Goal: Entertainment & Leisure: Consume media (video, audio)

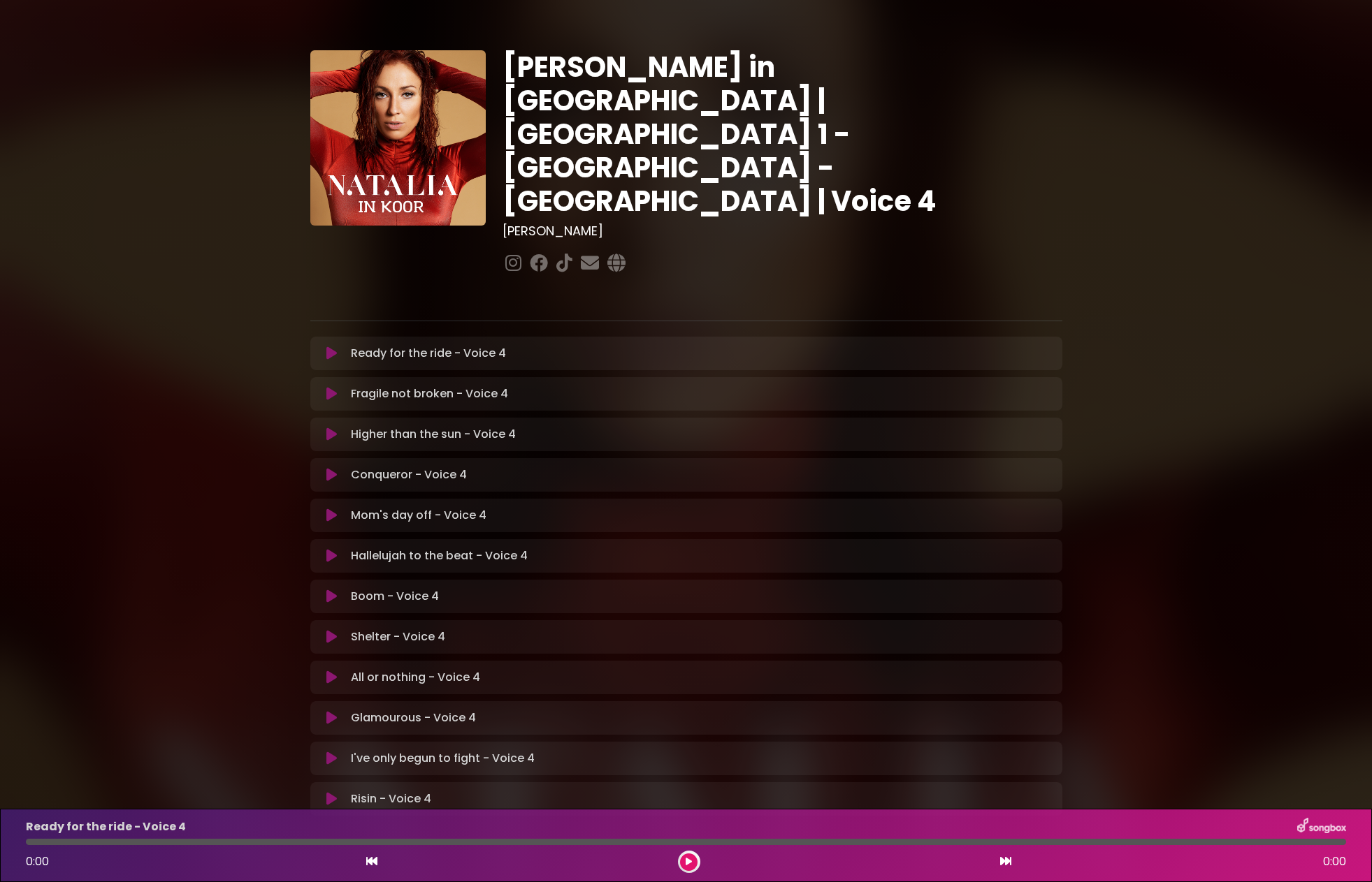
click at [331, 711] on icon at bounding box center [332, 717] width 10 height 14
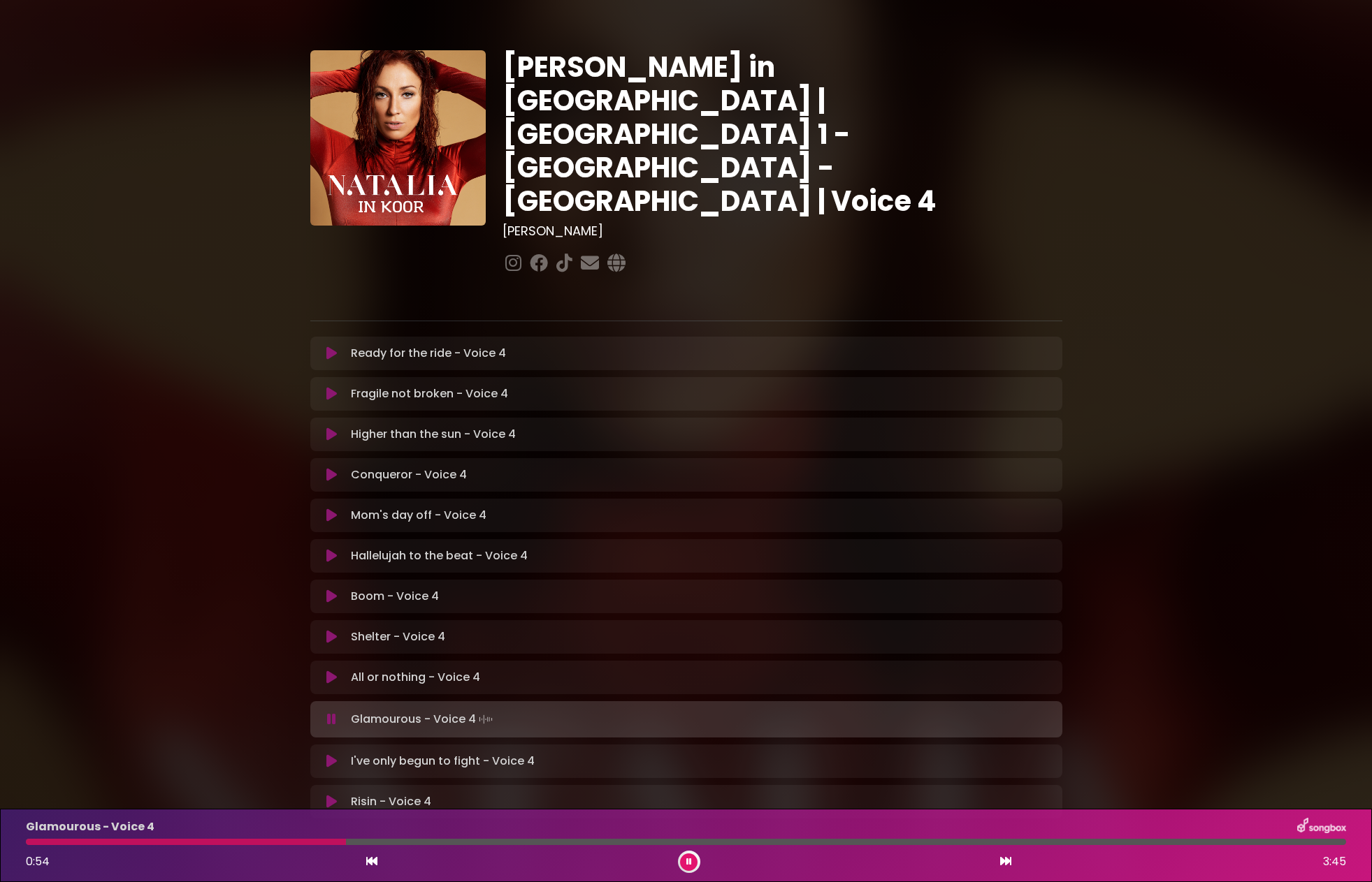
click at [346, 843] on div at bounding box center [185, 841] width 320 height 6
click at [691, 864] on icon at bounding box center [689, 862] width 6 height 8
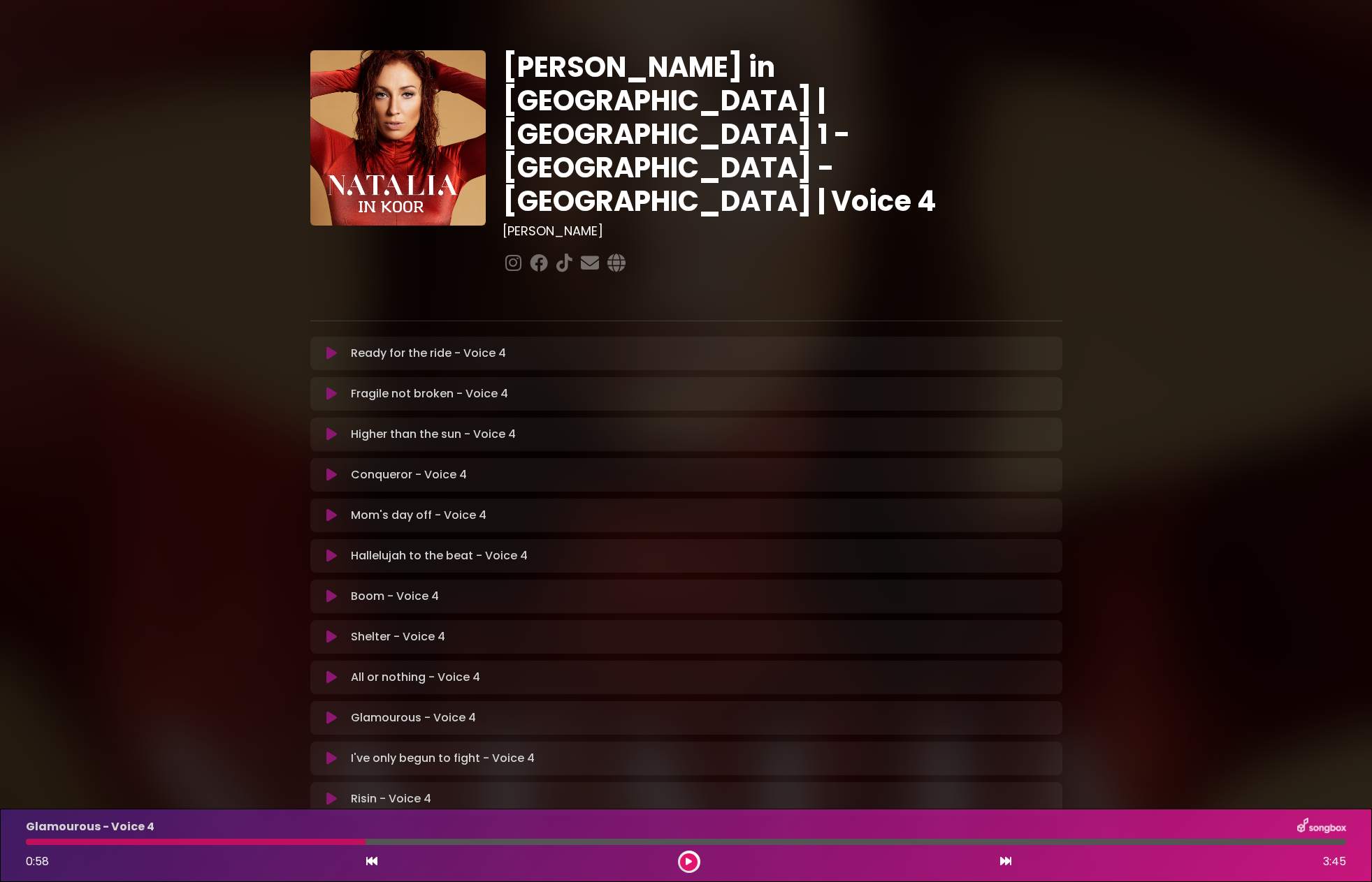
click at [691, 864] on icon at bounding box center [688, 862] width 6 height 8
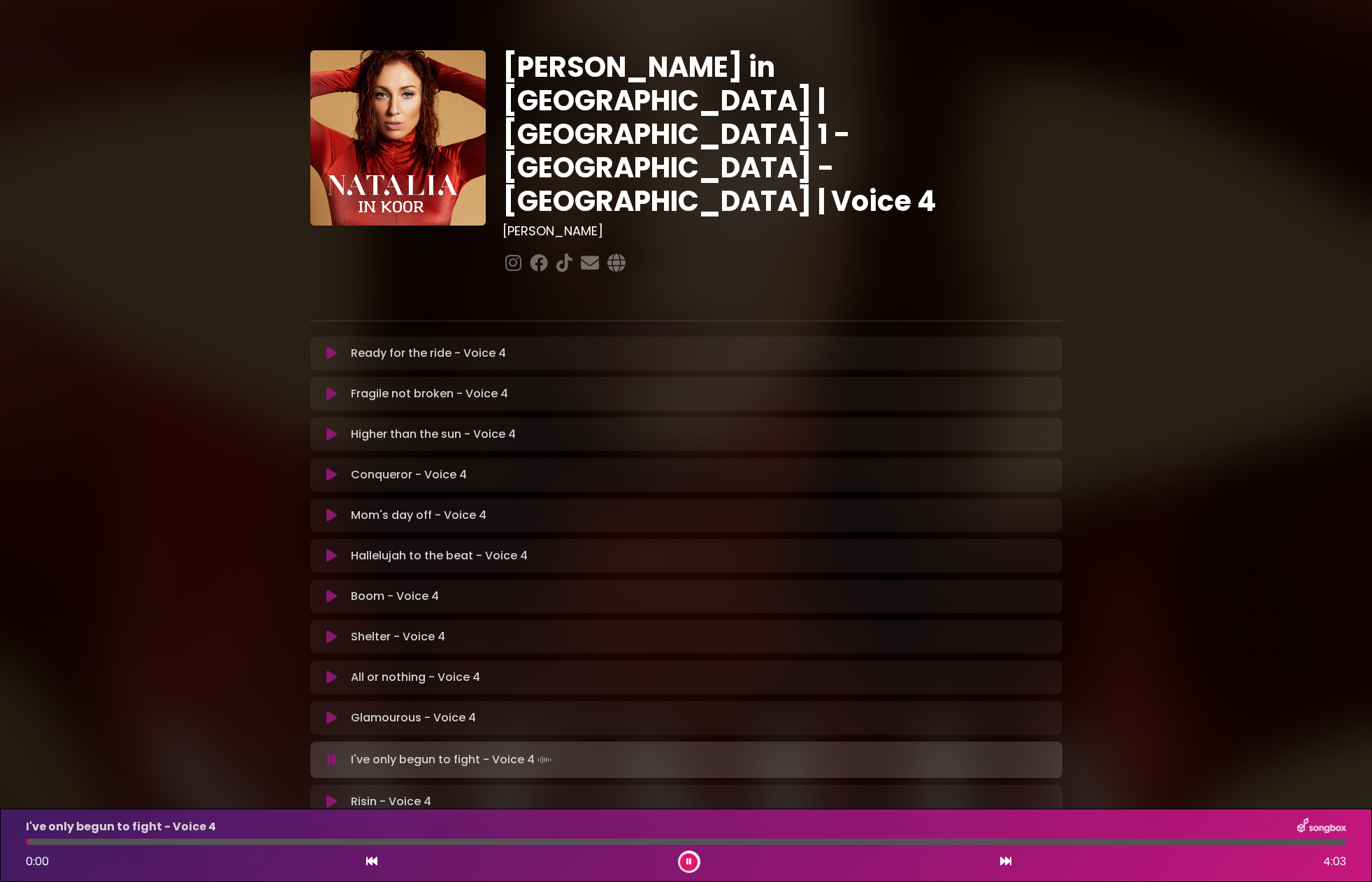
click at [322, 711] on button at bounding box center [333, 717] width 27 height 14
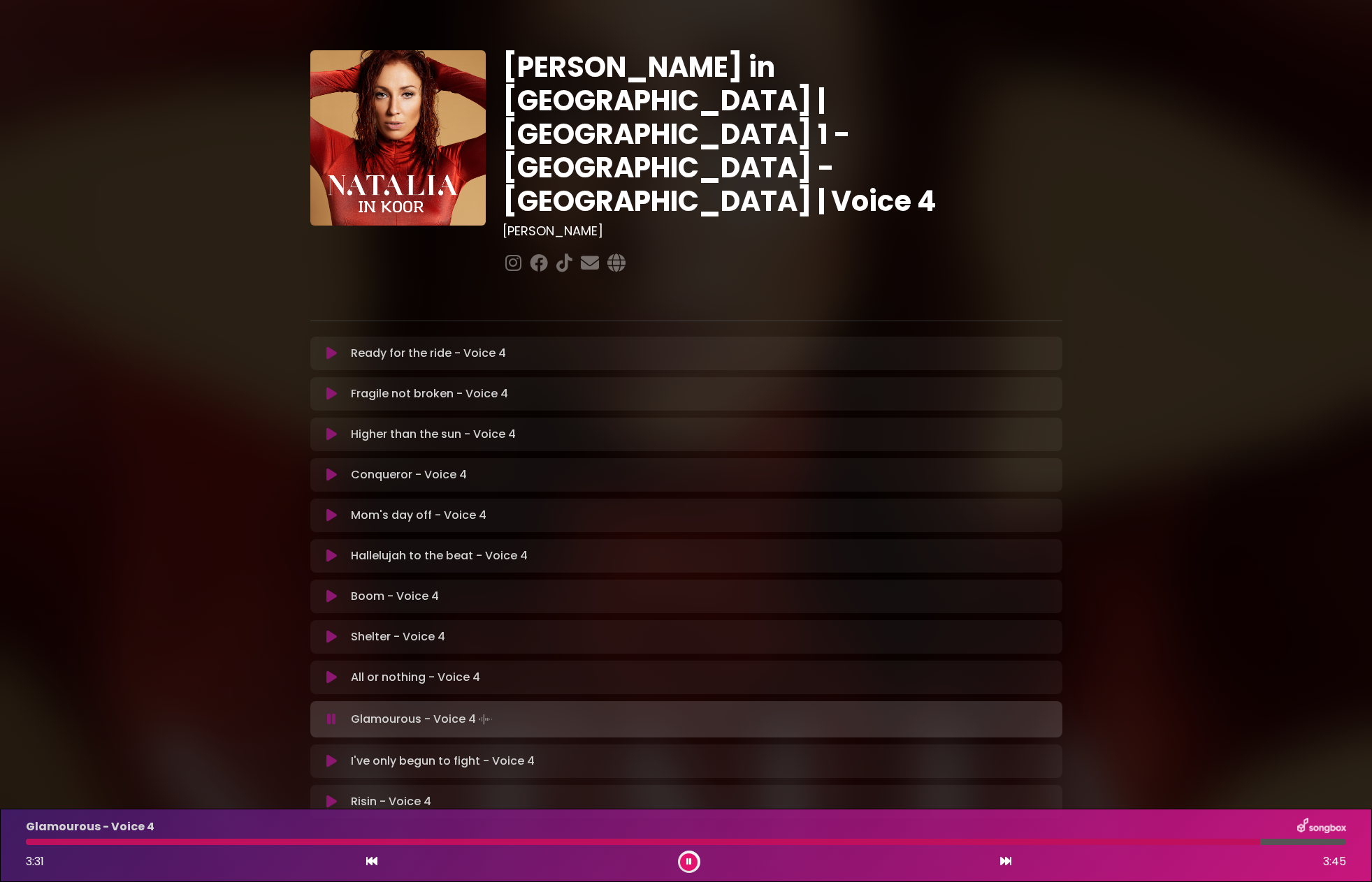
click at [328, 712] on icon at bounding box center [331, 719] width 9 height 14
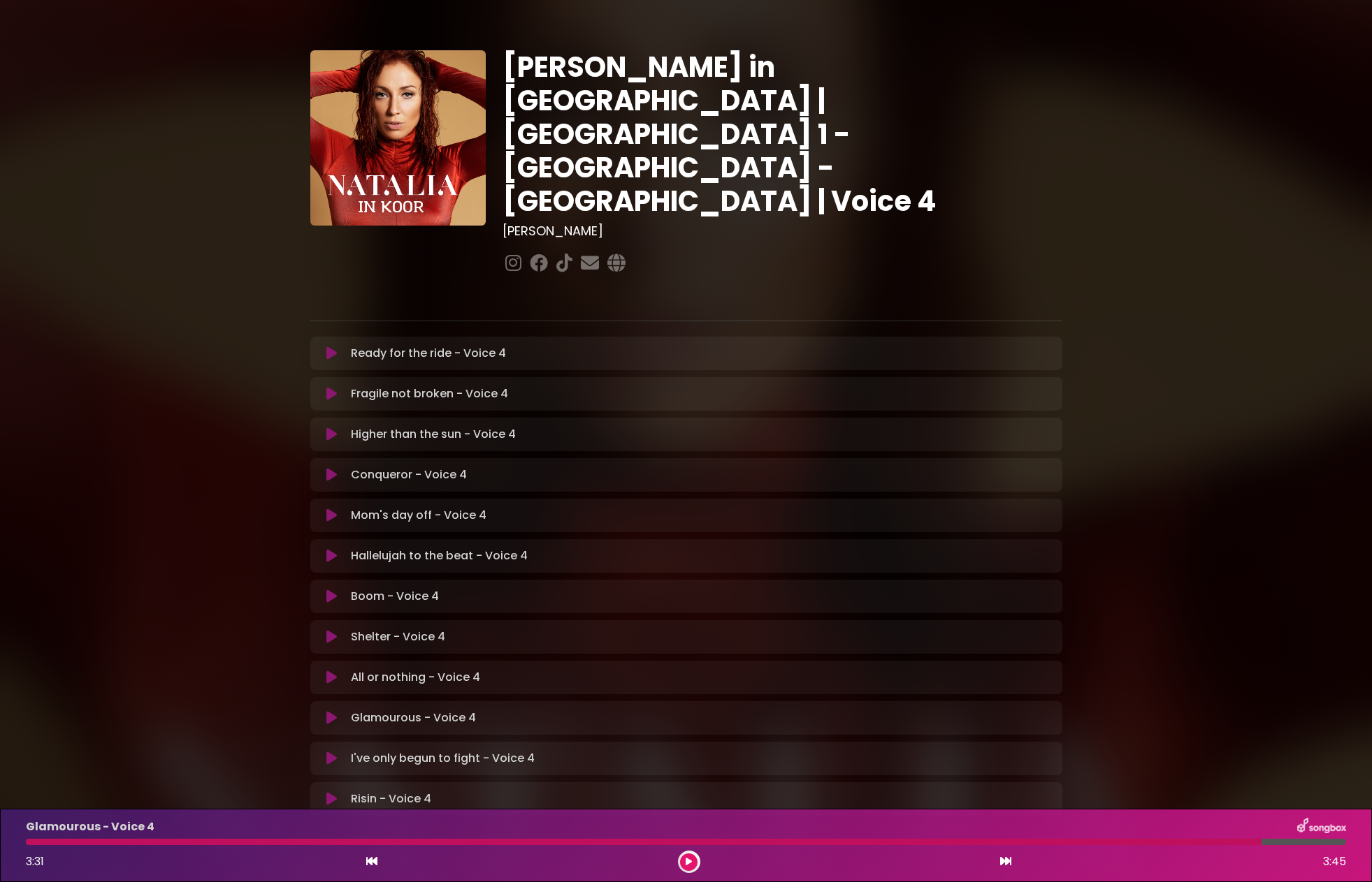
click at [328, 711] on icon at bounding box center [332, 717] width 10 height 14
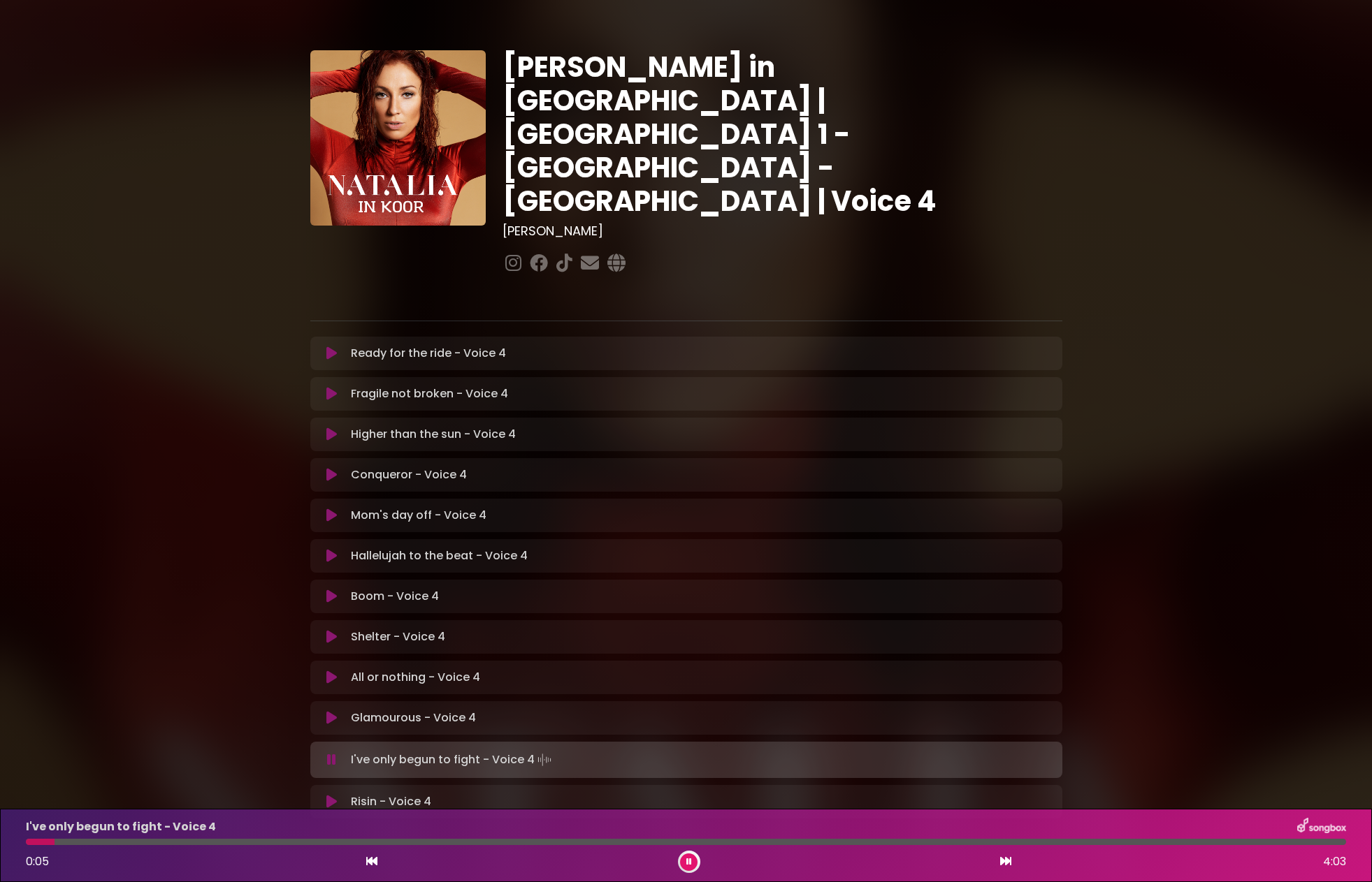
click at [328, 711] on icon at bounding box center [332, 717] width 10 height 14
click at [332, 711] on icon at bounding box center [332, 717] width 10 height 14
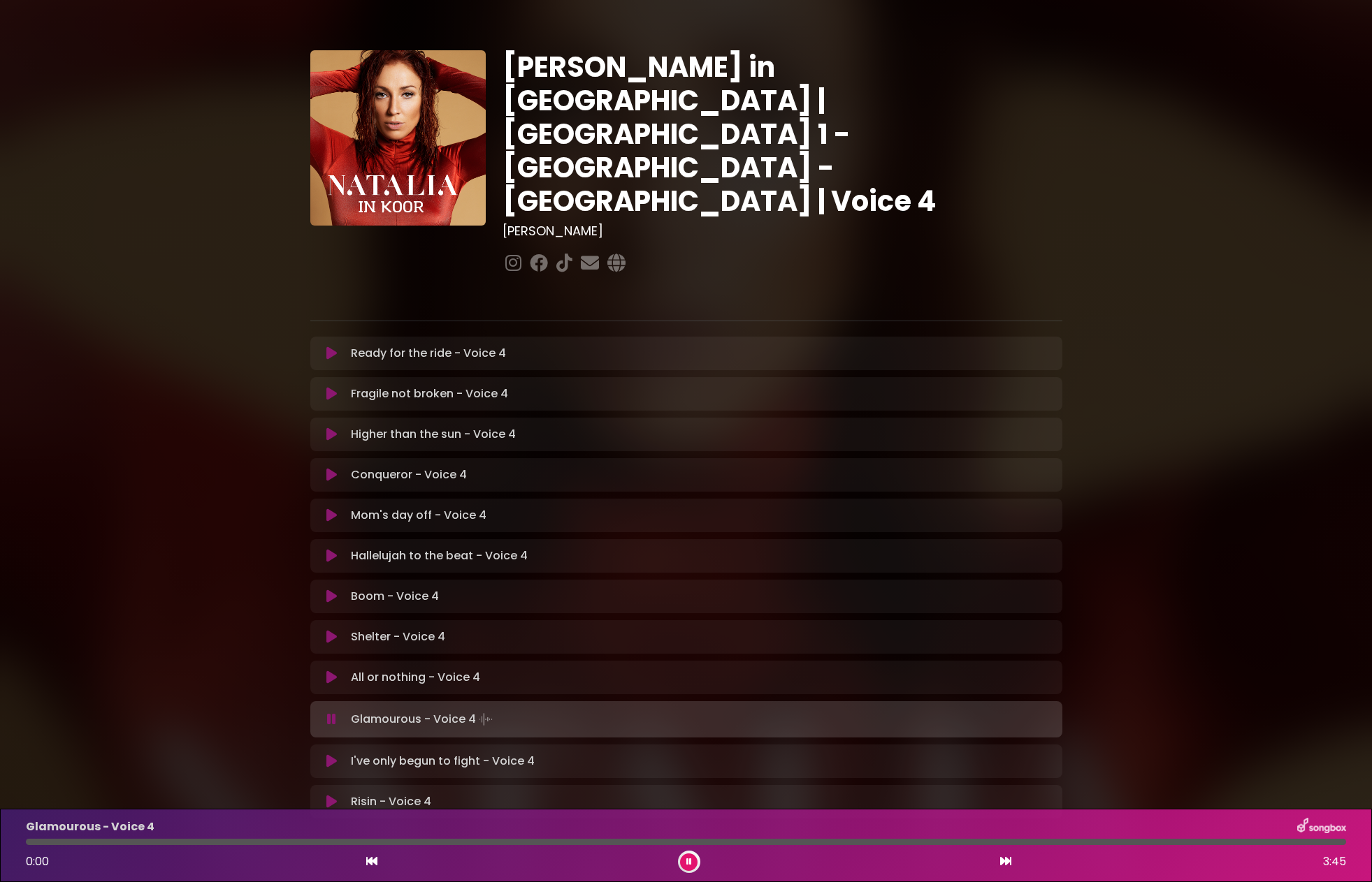
click at [332, 712] on icon at bounding box center [331, 719] width 9 height 14
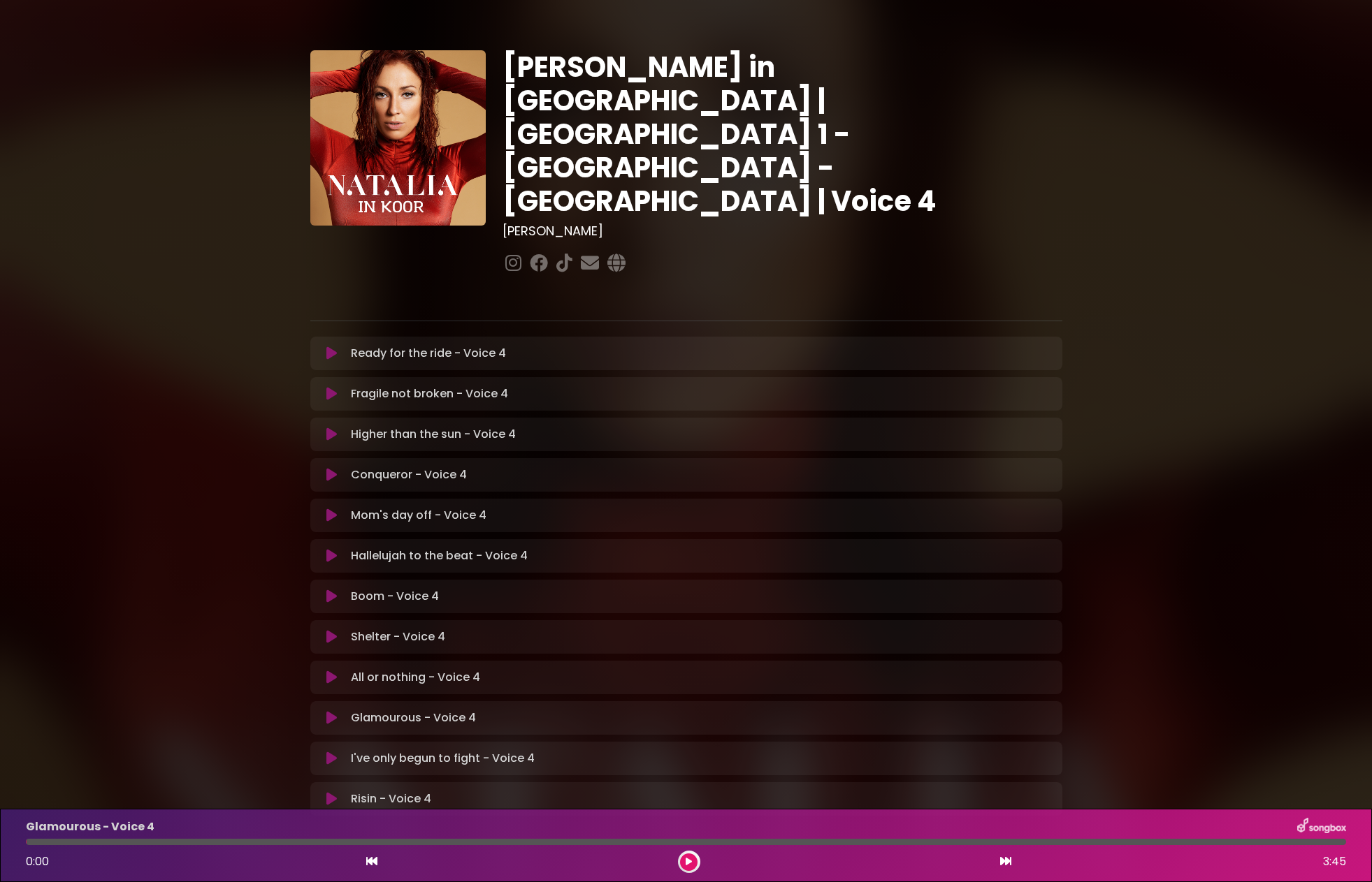
click at [332, 711] on icon at bounding box center [332, 717] width 10 height 14
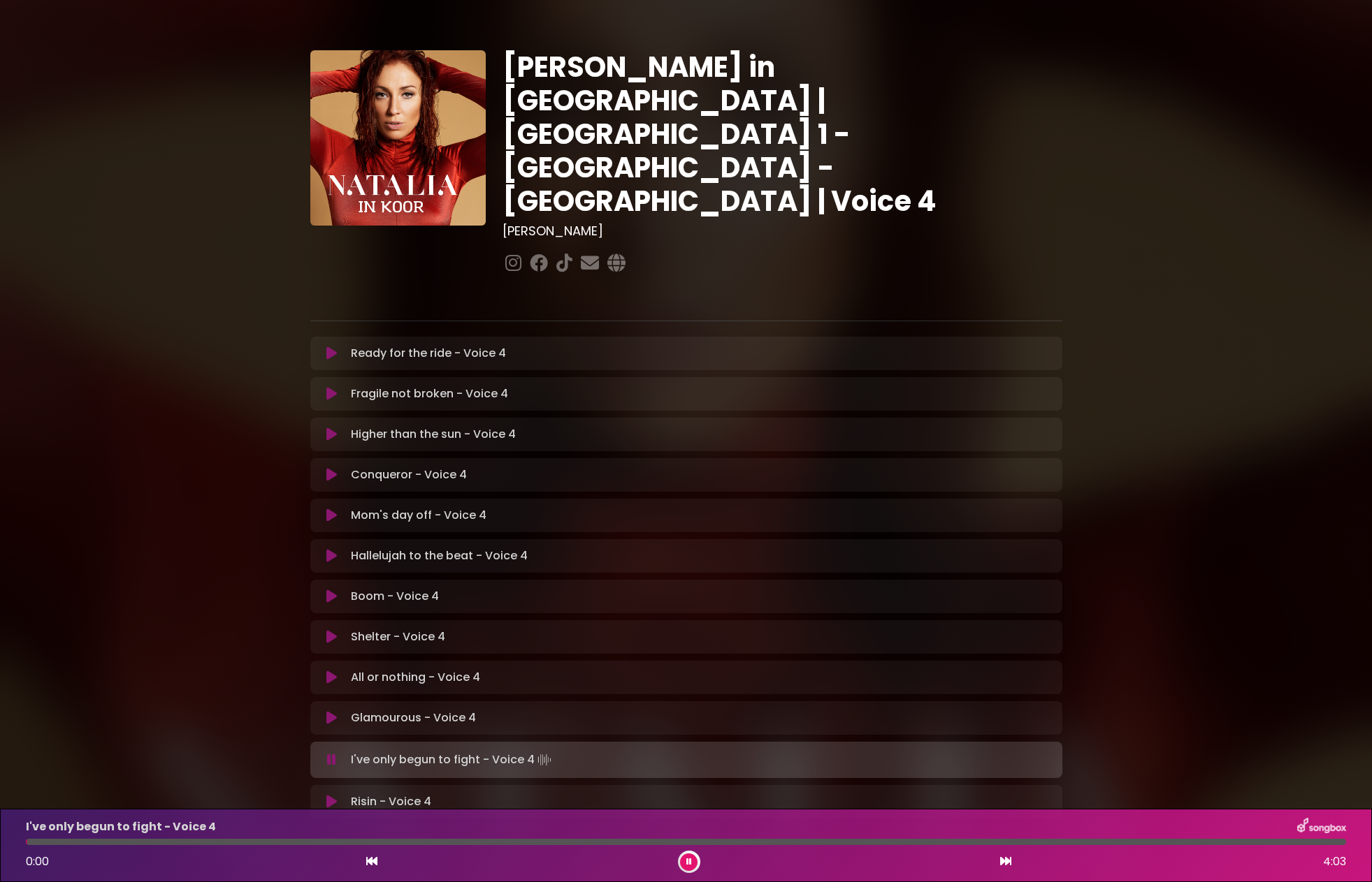
click at [333, 711] on icon at bounding box center [332, 717] width 10 height 14
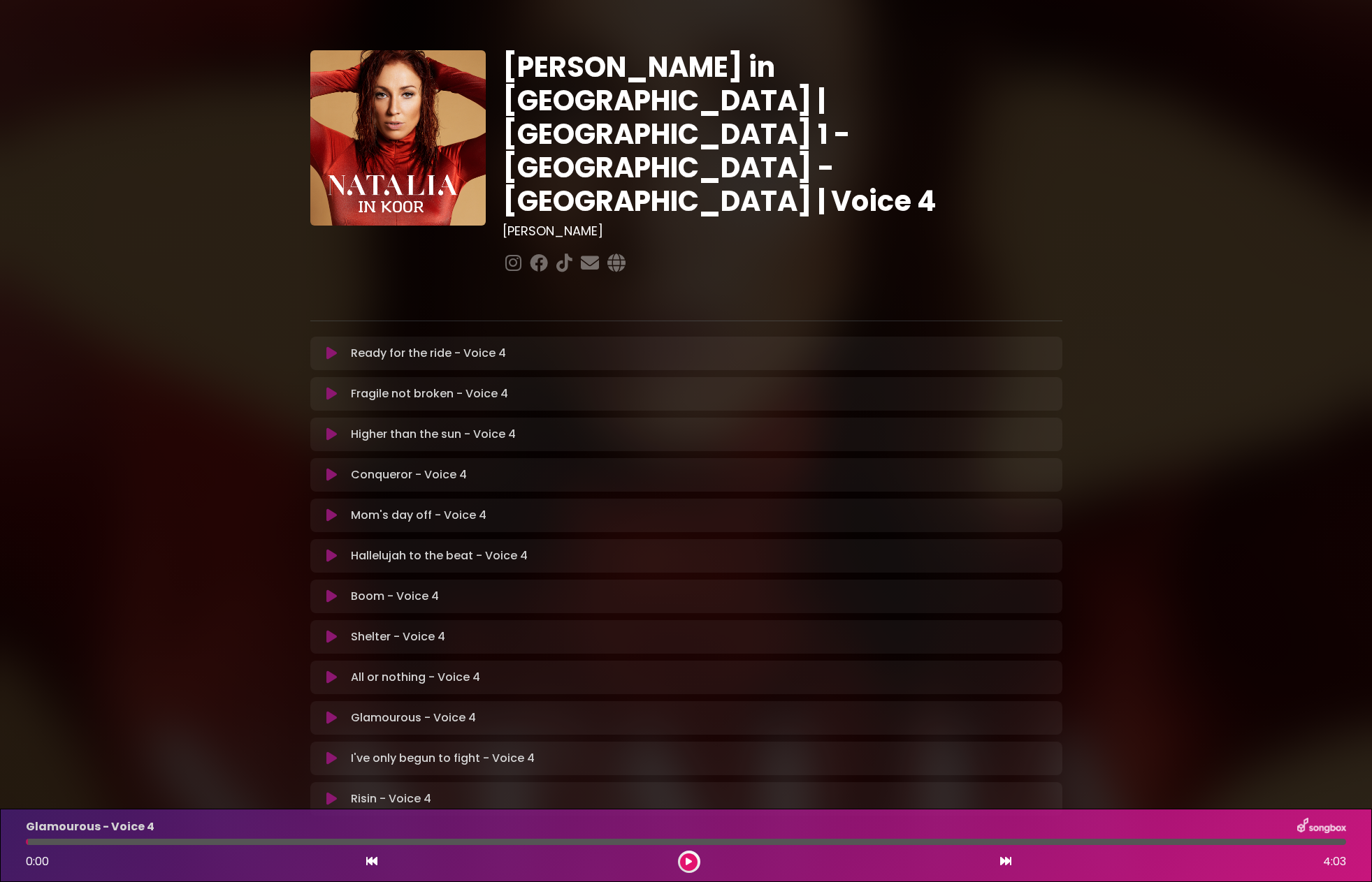
click at [333, 711] on icon at bounding box center [332, 717] width 10 height 14
click at [329, 711] on icon at bounding box center [332, 717] width 10 height 14
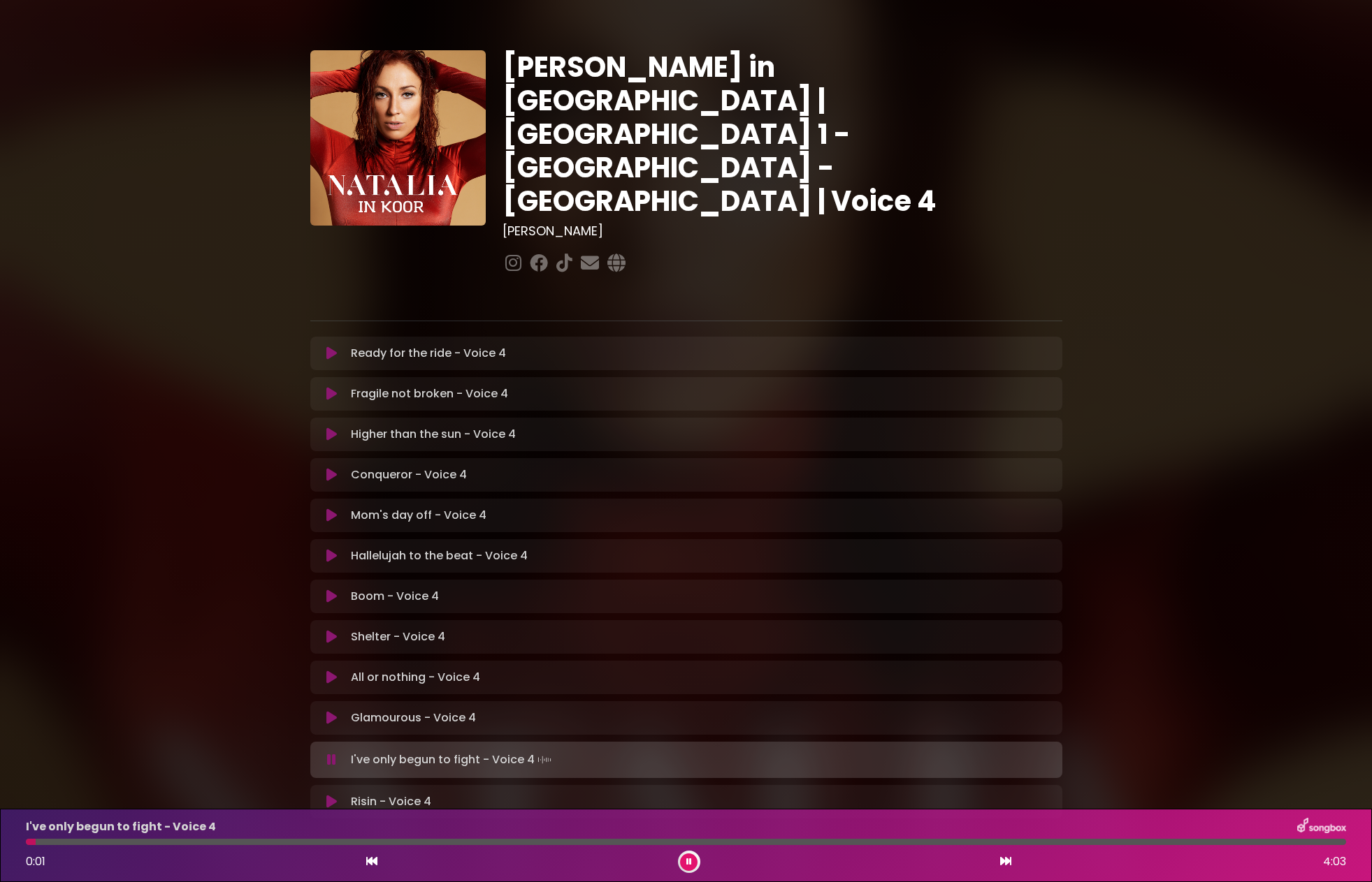
click at [328, 711] on icon at bounding box center [332, 717] width 10 height 14
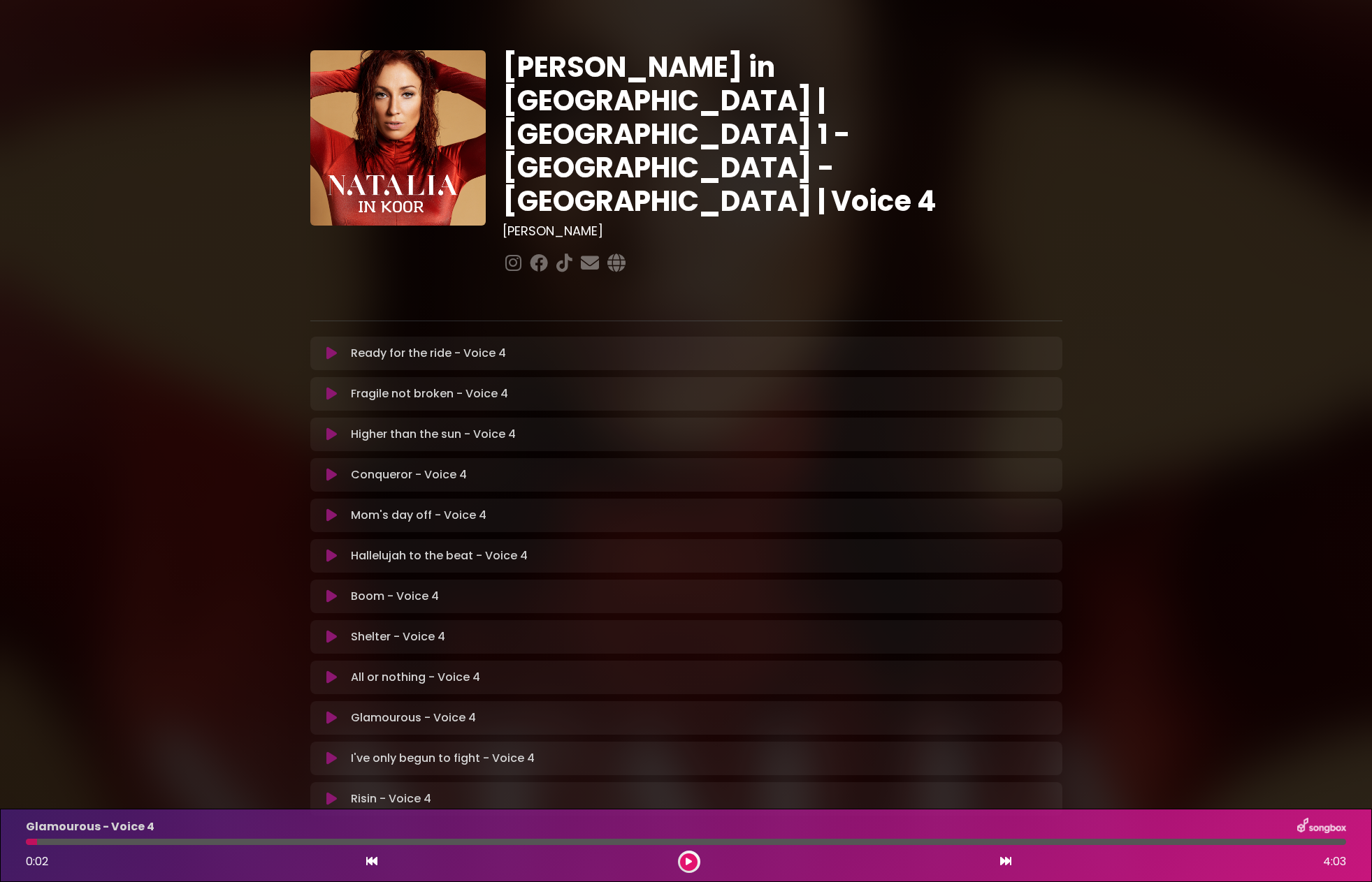
click at [328, 711] on icon at bounding box center [332, 717] width 10 height 14
click at [334, 711] on icon at bounding box center [332, 717] width 10 height 14
